Goal: Task Accomplishment & Management: Use online tool/utility

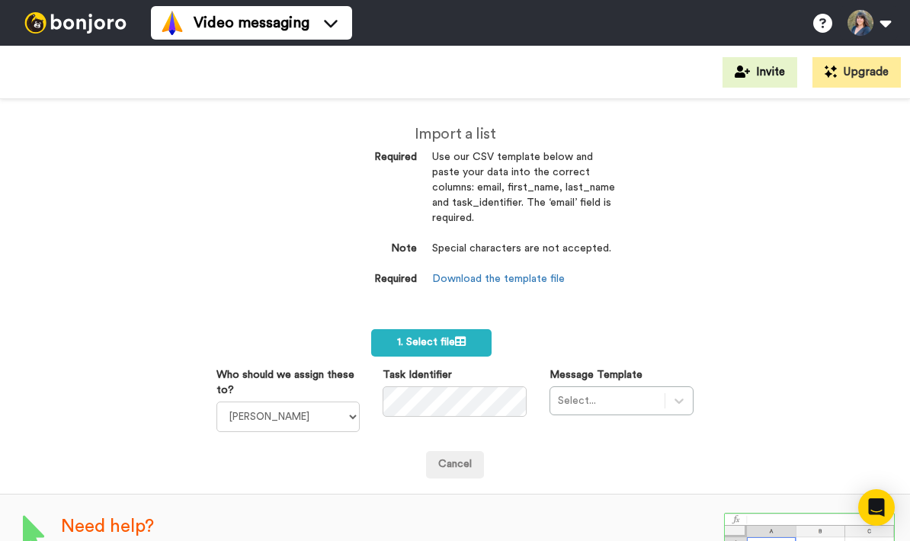
scroll to position [30, 0]
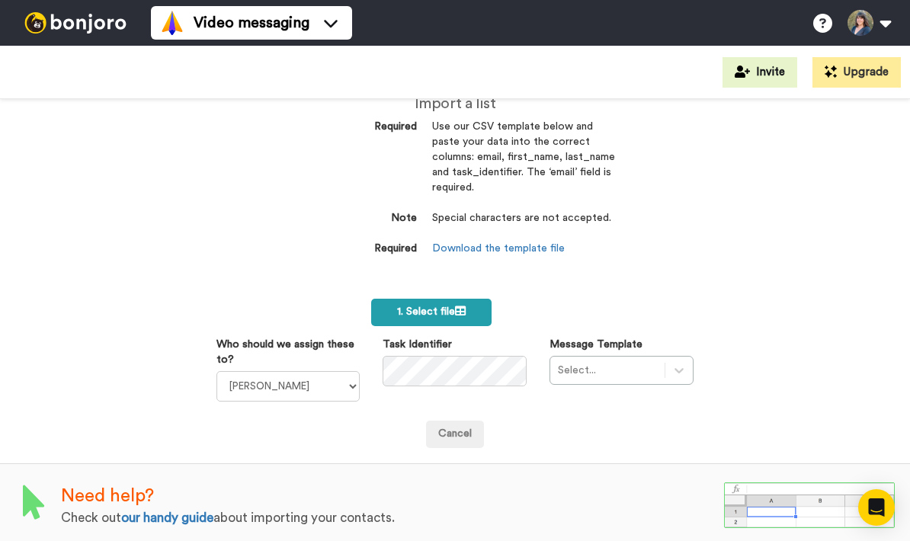
click at [387, 306] on label "1. Select file" at bounding box center [431, 312] width 120 height 27
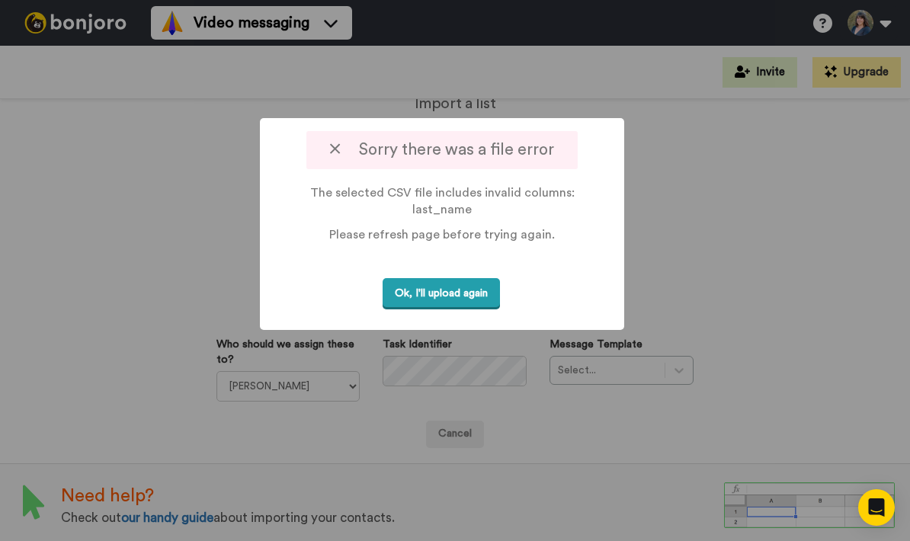
click at [448, 279] on button "Ok, I'll upload again" at bounding box center [440, 293] width 117 height 31
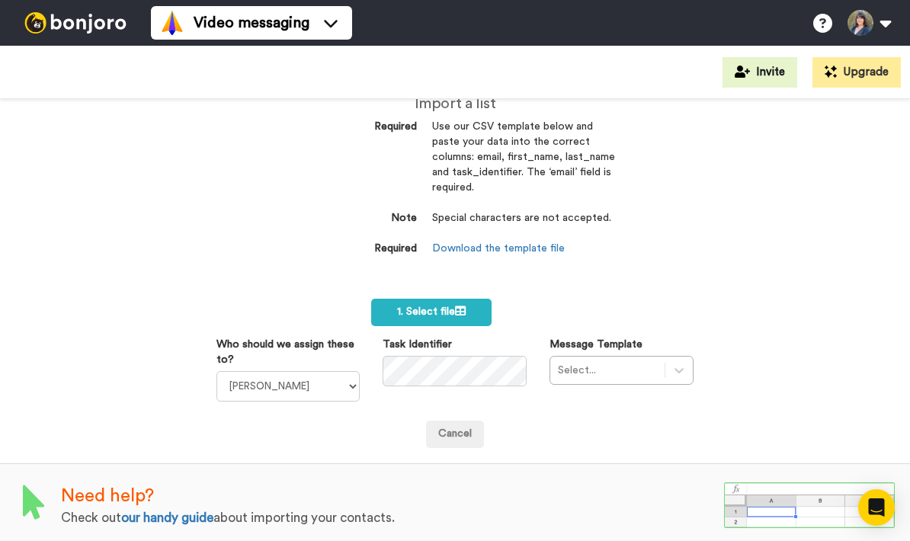
click at [504, 251] on dd "Download the template file" at bounding box center [523, 248] width 183 height 15
click at [513, 243] on link "Download the template file" at bounding box center [498, 248] width 133 height 11
click at [428, 306] on span "1. Select file" at bounding box center [431, 311] width 69 height 11
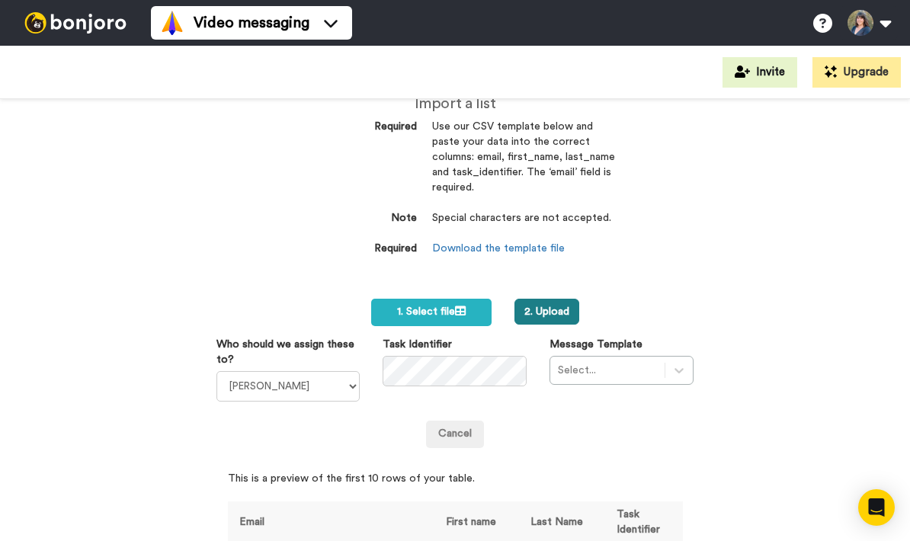
click at [552, 304] on button "2. Upload" at bounding box center [546, 312] width 65 height 26
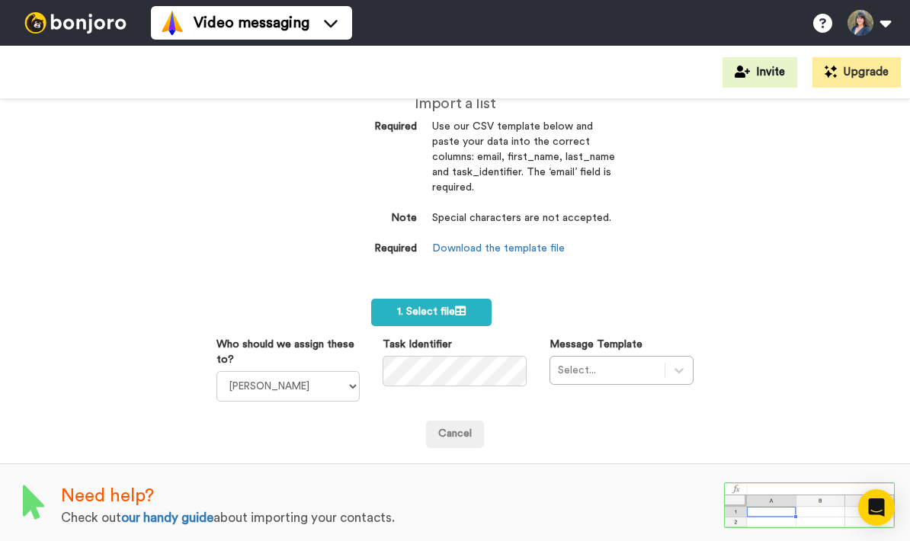
scroll to position [60, 0]
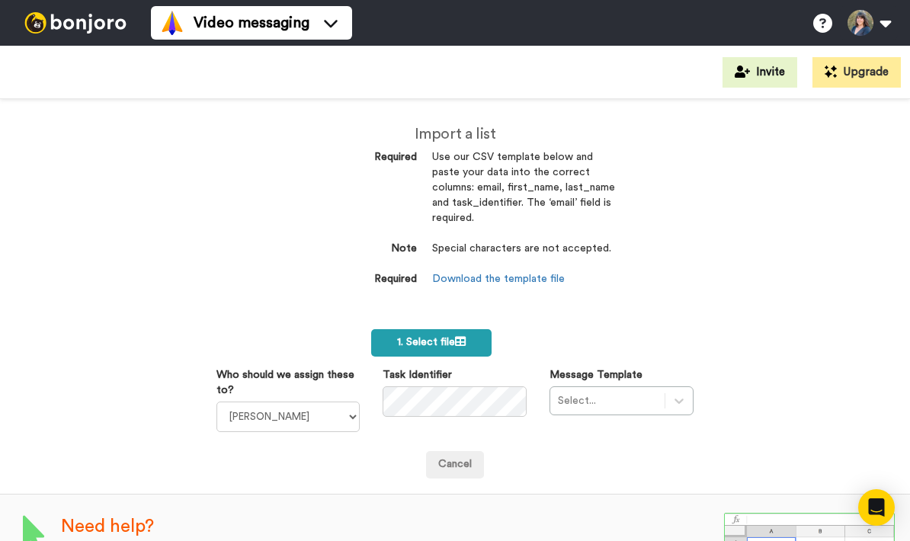
click at [451, 340] on span "1. Select file" at bounding box center [431, 342] width 69 height 11
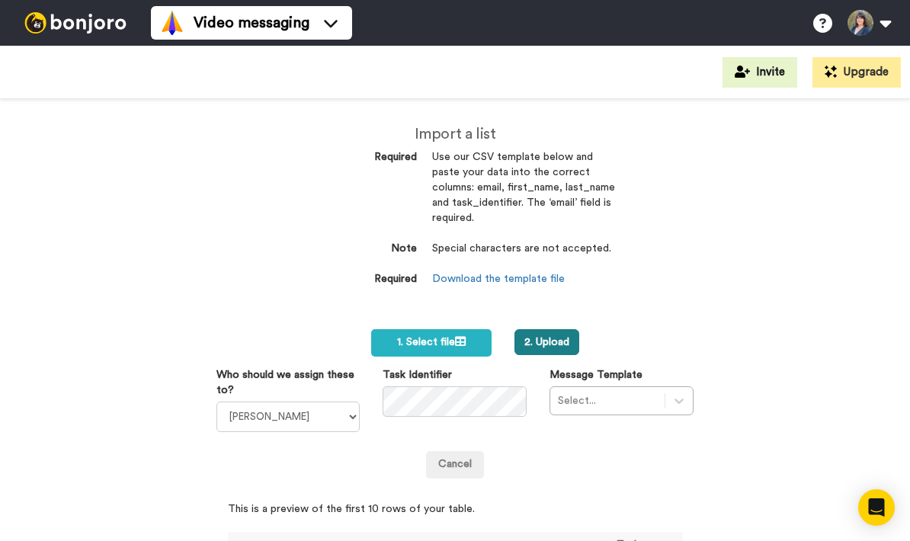
click at [564, 347] on button "2. Upload" at bounding box center [546, 342] width 65 height 26
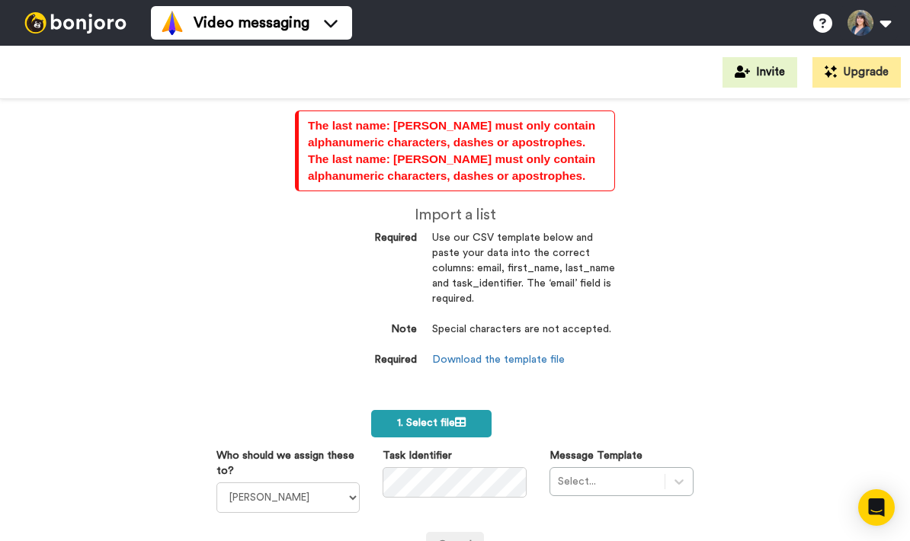
click at [465, 417] on icon at bounding box center [460, 422] width 11 height 11
click at [558, 417] on button "2. Upload" at bounding box center [546, 423] width 65 height 26
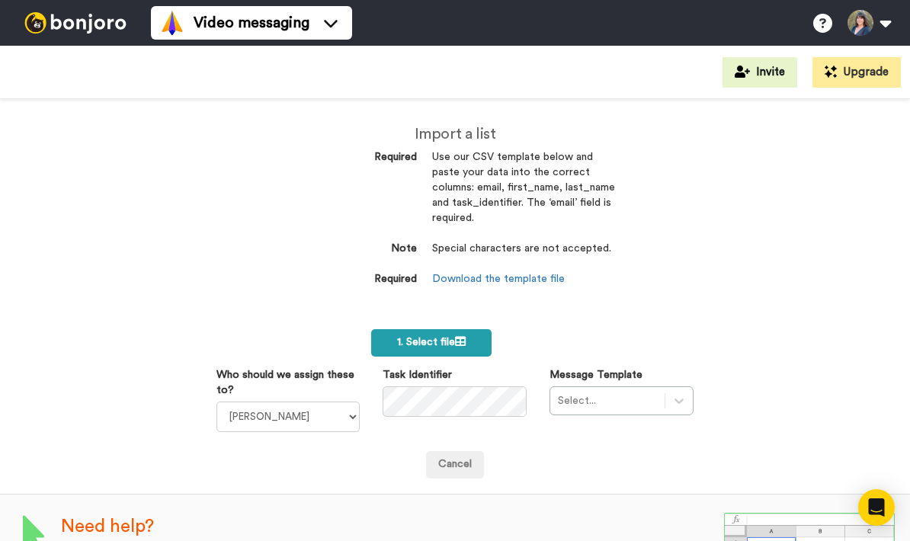
click at [457, 346] on label "1. Select file" at bounding box center [431, 342] width 120 height 27
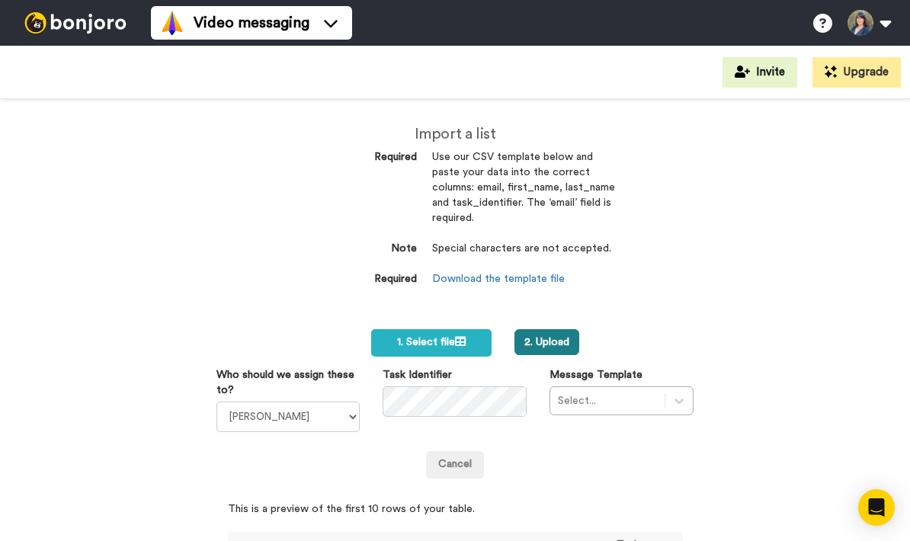
click at [552, 338] on button "2. Upload" at bounding box center [546, 342] width 65 height 26
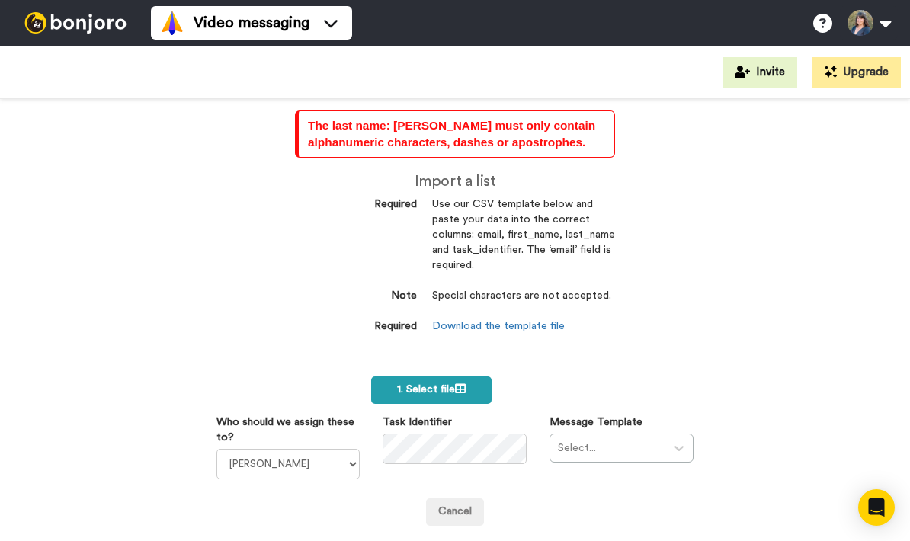
click at [453, 392] on label "1. Select file" at bounding box center [431, 389] width 120 height 27
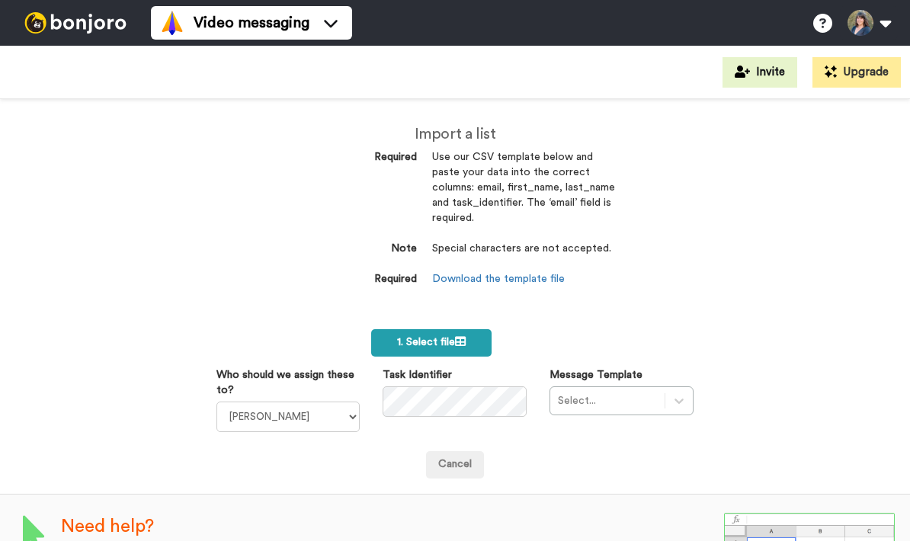
click at [455, 337] on span "1. Select file" at bounding box center [431, 342] width 69 height 11
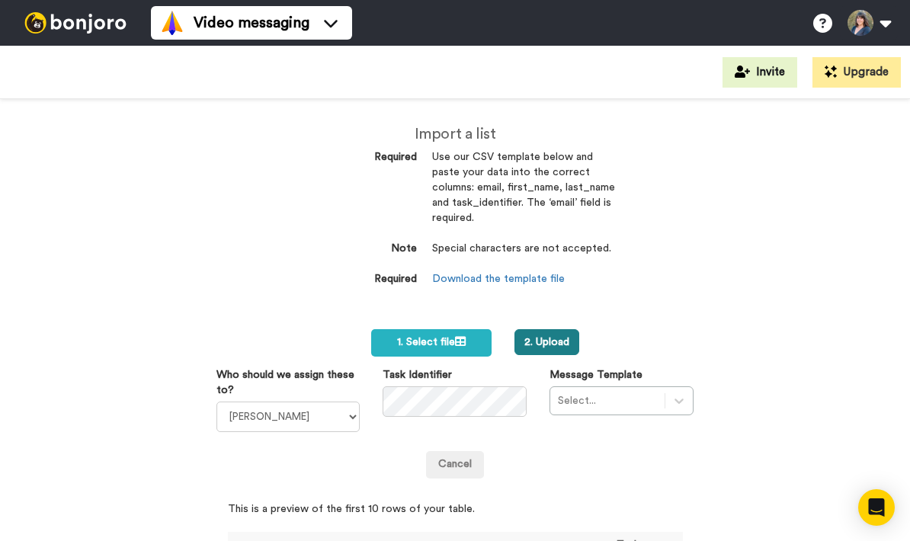
click at [565, 337] on button "2. Upload" at bounding box center [546, 342] width 65 height 26
